Goal: Check status: Check status

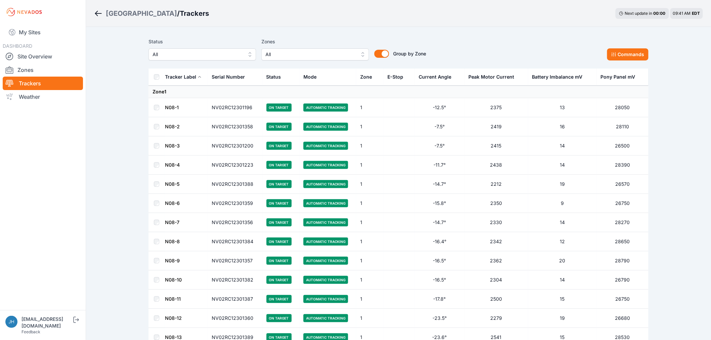
click at [361, 52] on button "All" at bounding box center [316, 54] width 108 height 12
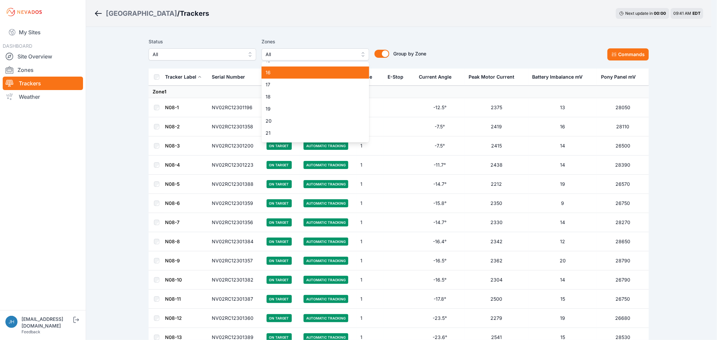
scroll to position [187, 0]
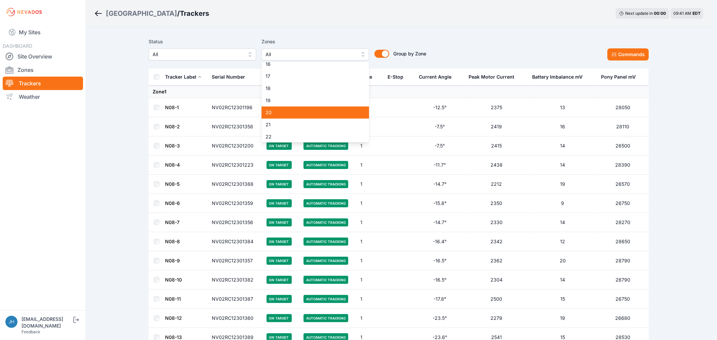
click at [323, 109] on span "20" at bounding box center [311, 112] width 91 height 7
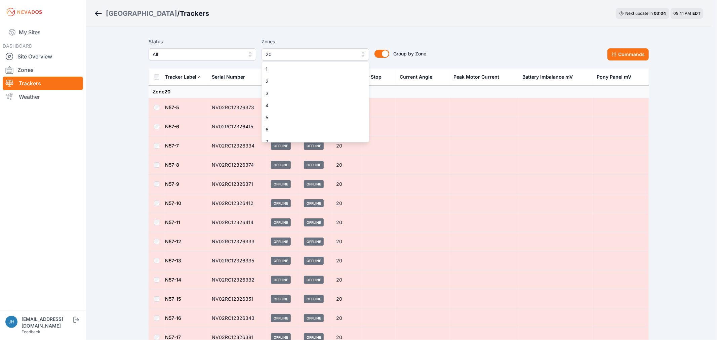
click at [362, 54] on button "20" at bounding box center [316, 54] width 108 height 12
click at [345, 108] on span "21" at bounding box center [311, 111] width 91 height 7
click at [345, 100] on span "20" at bounding box center [311, 99] width 91 height 7
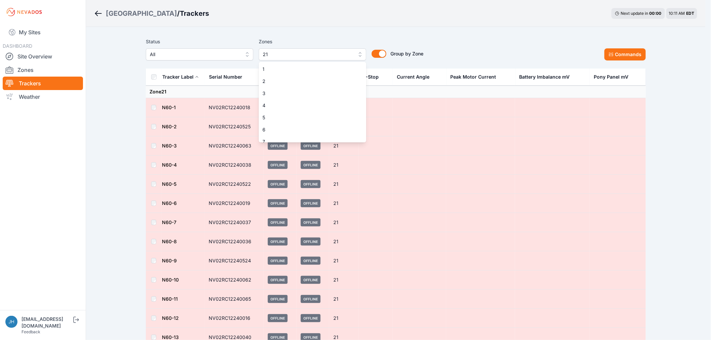
click at [363, 52] on button "21" at bounding box center [313, 54] width 108 height 12
click at [338, 139] on span "21" at bounding box center [311, 137] width 91 height 7
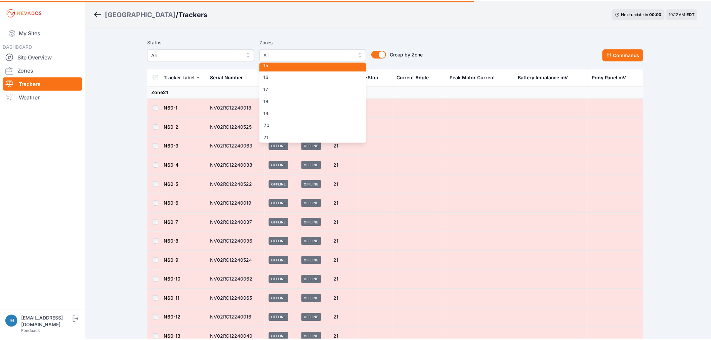
scroll to position [99, 0]
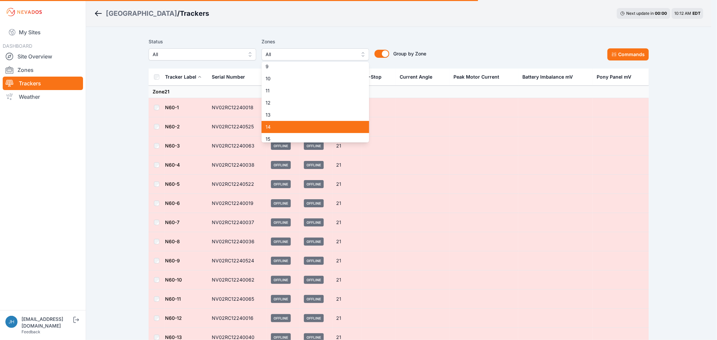
click at [307, 127] on span "14" at bounding box center [311, 127] width 91 height 7
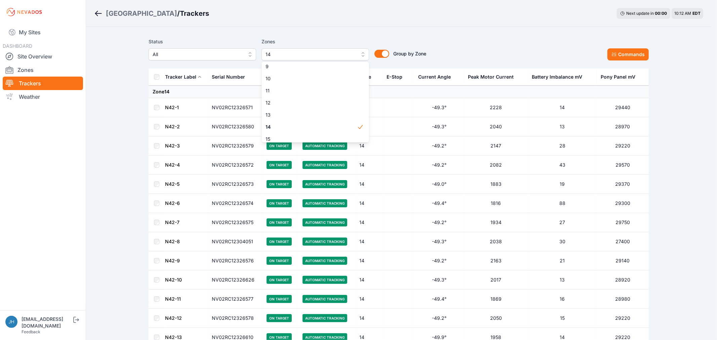
click at [450, 43] on div "Status All Zones 14 1 2 3 4 5 6 7 8 9 10 11 12 13 14 15 16 17 18 19 20 21 22 23…" at bounding box center [399, 49] width 500 height 23
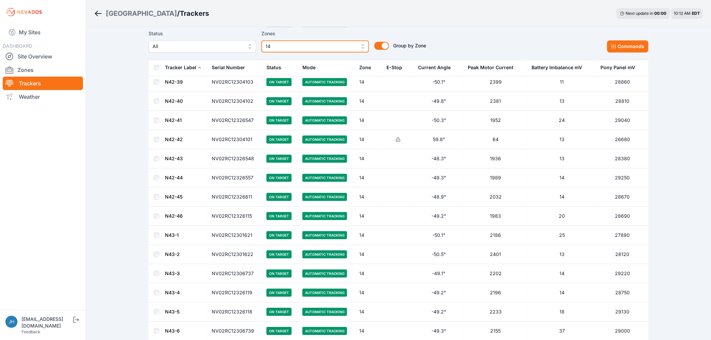
scroll to position [747, 0]
